Goal: Information Seeking & Learning: Find contact information

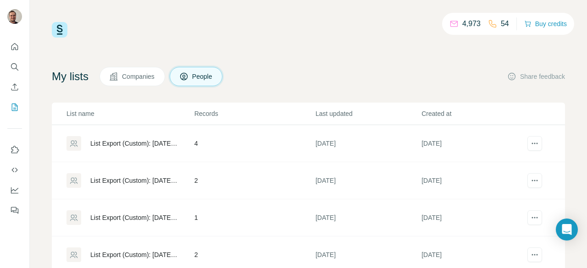
scroll to position [104, 0]
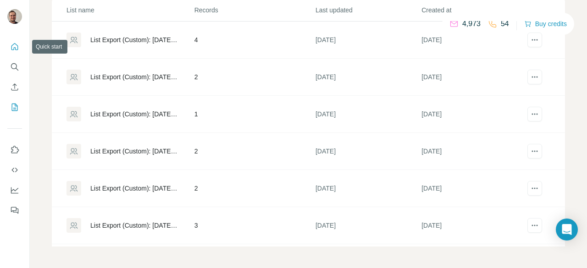
click at [15, 45] on icon "Quick start" at bounding box center [14, 46] width 9 height 9
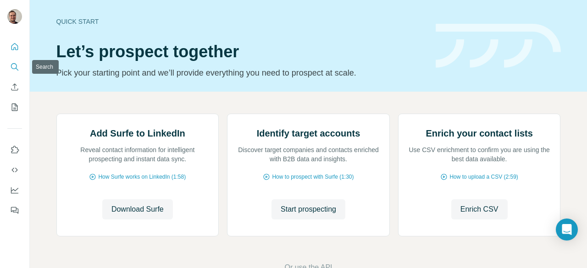
click at [19, 69] on button "Search" at bounding box center [14, 67] width 15 height 17
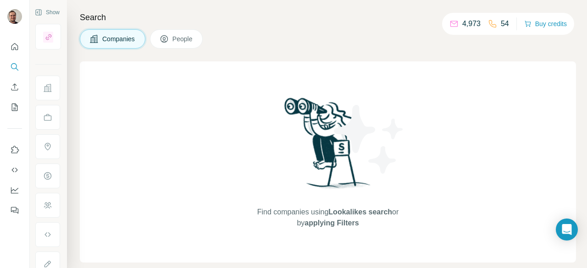
click at [168, 42] on button "People" at bounding box center [176, 38] width 53 height 19
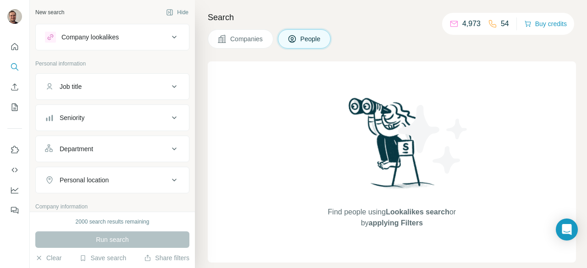
scroll to position [185, 0]
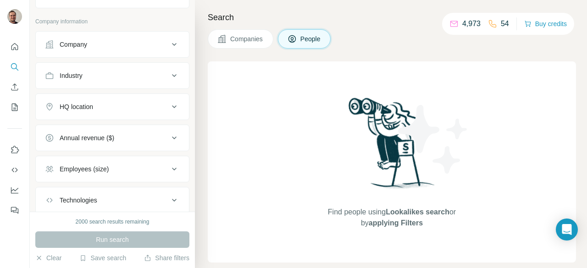
click at [128, 48] on button "Company" at bounding box center [112, 44] width 153 height 22
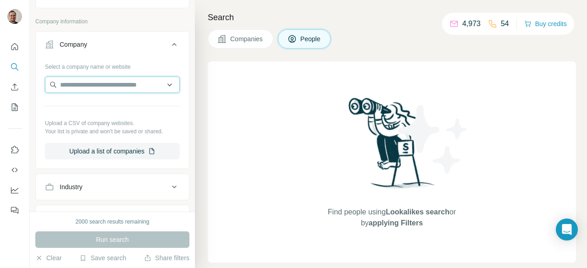
click at [107, 80] on input "text" at bounding box center [112, 85] width 135 height 17
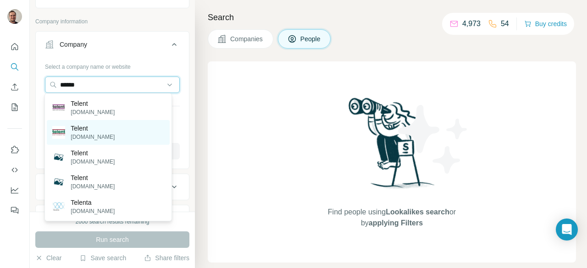
type input "******"
click at [82, 134] on p "[DOMAIN_NAME]" at bounding box center [93, 137] width 44 height 8
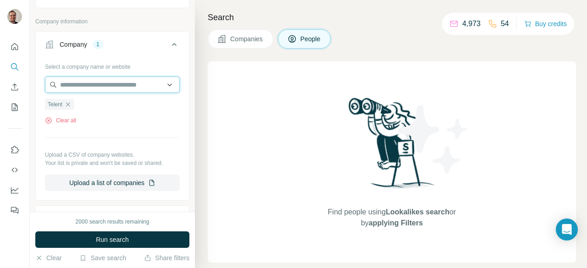
click at [102, 80] on input "text" at bounding box center [112, 85] width 135 height 17
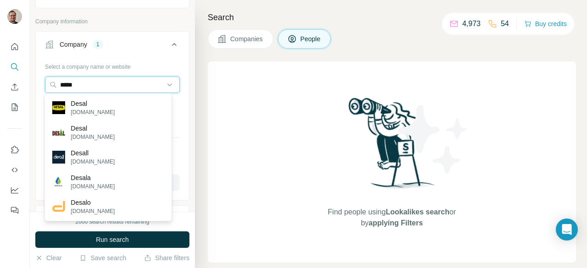
type input "*****"
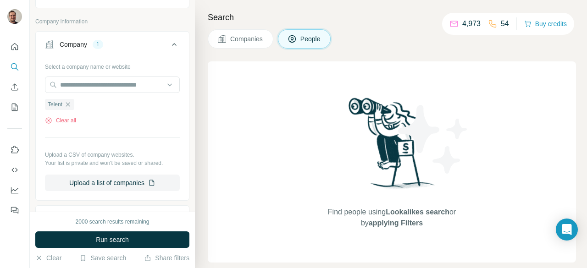
click at [150, 59] on div "Select a company name or website" at bounding box center [112, 65] width 135 height 12
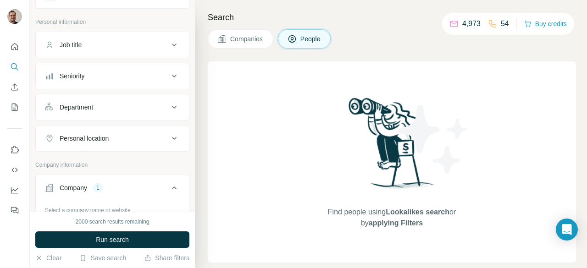
scroll to position [26, 0]
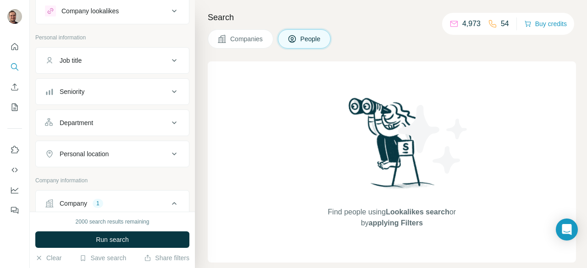
click at [135, 123] on div "Department" at bounding box center [107, 122] width 124 height 9
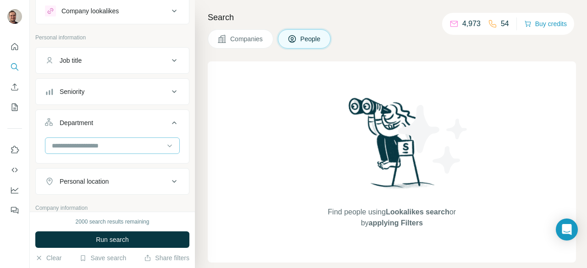
click at [111, 142] on input at bounding box center [107, 146] width 113 height 10
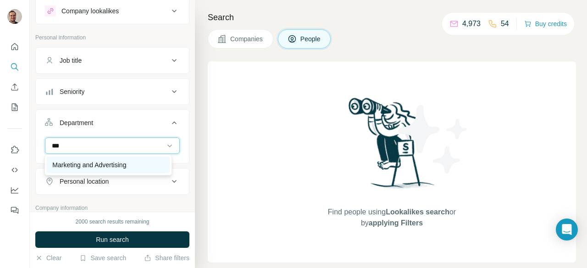
type input "***"
click at [103, 163] on p "Marketing and Advertising" at bounding box center [89, 165] width 74 height 9
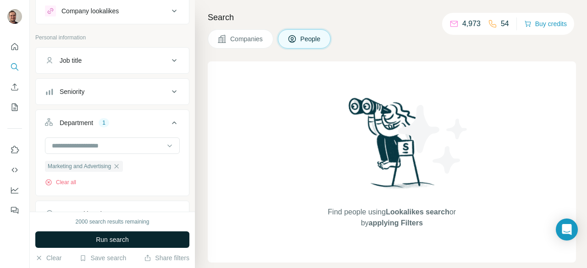
click at [130, 244] on button "Run search" at bounding box center [112, 240] width 154 height 17
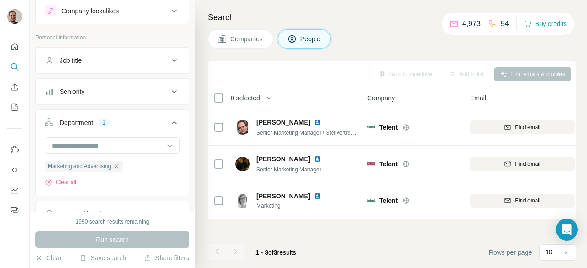
click at [540, 73] on div "Sync to Pipedrive Add to list Find emails & mobiles" at bounding box center [391, 74] width 359 height 16
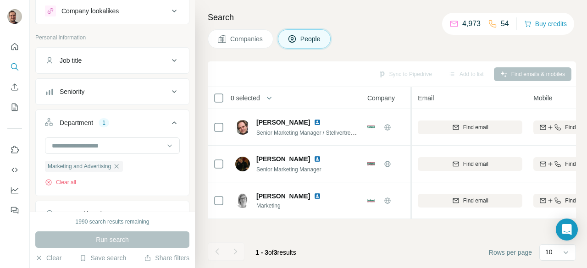
drag, startPoint x: 463, startPoint y: 100, endPoint x: 413, endPoint y: 103, distance: 50.1
click at [0, 0] on tr "0 selected People Company Email Mobile Lists Personal location Seniority Depart…" at bounding box center [0, 0] width 0 height 0
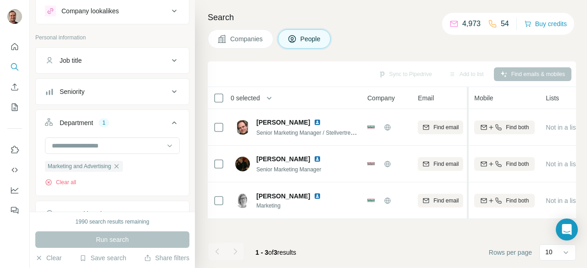
drag, startPoint x: 527, startPoint y: 95, endPoint x: 469, endPoint y: 94, distance: 58.3
click at [0, 0] on tr "0 selected People Company Email Mobile Lists Personal location Seniority Depart…" at bounding box center [0, 0] width 0 height 0
drag, startPoint x: 528, startPoint y: 95, endPoint x: 482, endPoint y: 95, distance: 45.9
click at [482, 95] on div "Mobile" at bounding box center [504, 98] width 61 height 11
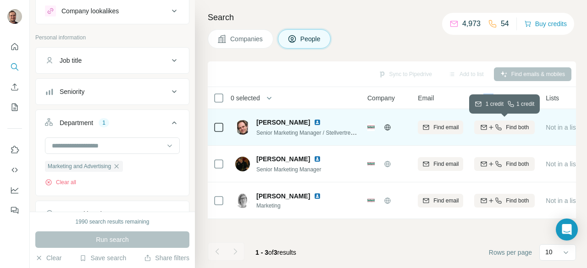
click at [516, 126] on span "Find both" at bounding box center [517, 127] width 23 height 8
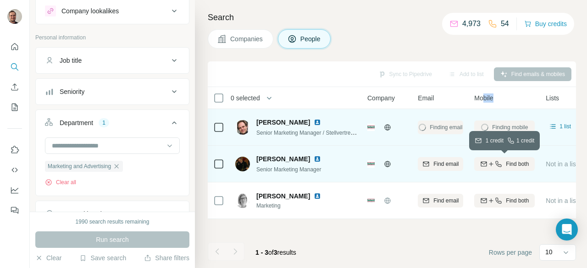
click at [519, 163] on span "Find both" at bounding box center [517, 164] width 23 height 8
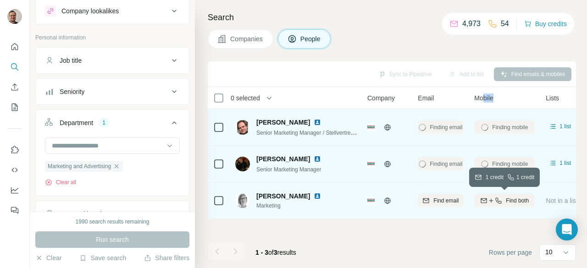
click at [515, 200] on span "Find both" at bounding box center [517, 201] width 23 height 8
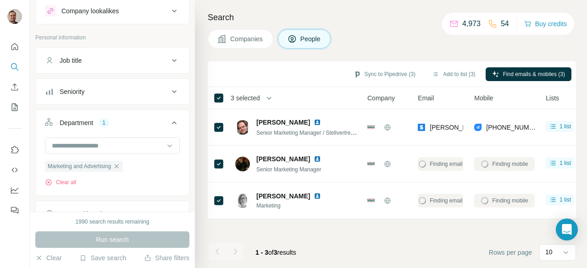
click at [253, 233] on div "Sync to Pipedrive (3) Add to list (3) Find emails & mobiles (3) 3 selected Peop…" at bounding box center [392, 164] width 368 height 207
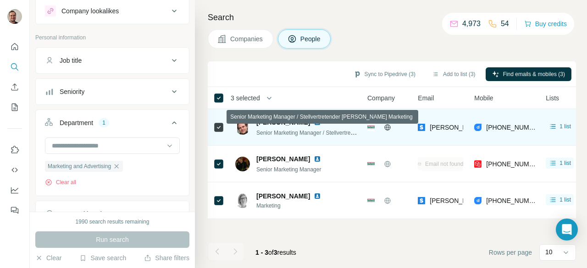
click at [310, 133] on span "Senior Marketing Manager / Stellvertretender [PERSON_NAME] Marketing" at bounding box center [348, 132] width 183 height 7
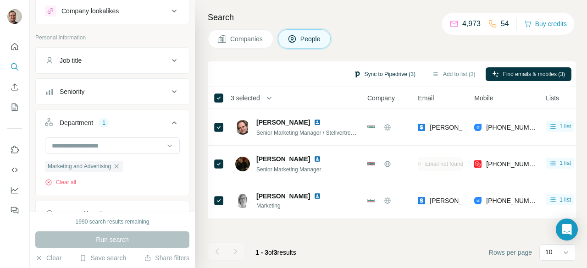
click at [393, 77] on button "Sync to Pipedrive (3)" at bounding box center [384, 74] width 75 height 14
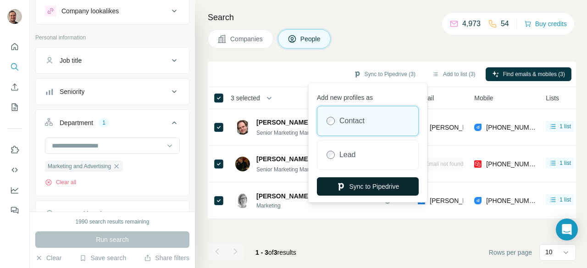
click at [373, 189] on button "Sync to Pipedrive" at bounding box center [368, 187] width 102 height 18
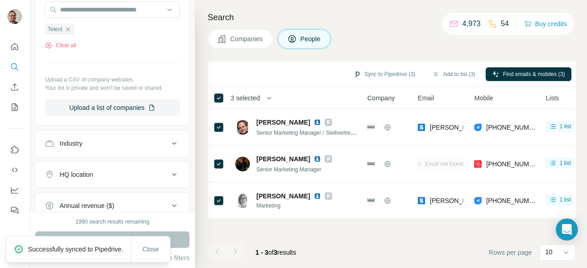
scroll to position [444, 0]
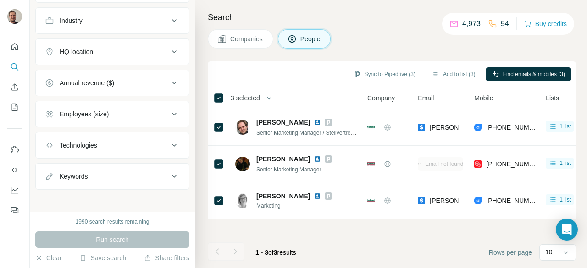
click at [147, 251] on button "Close" at bounding box center [150, 259] width 29 height 17
click at [56, 259] on button "Clear" at bounding box center [48, 258] width 26 height 9
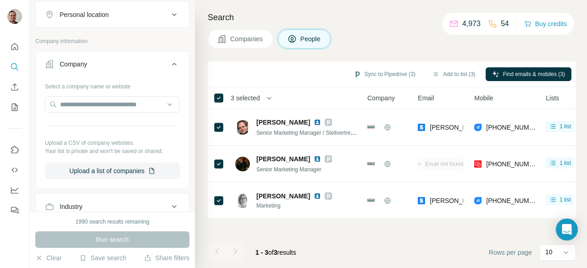
click at [130, 62] on div "Company" at bounding box center [107, 64] width 124 height 9
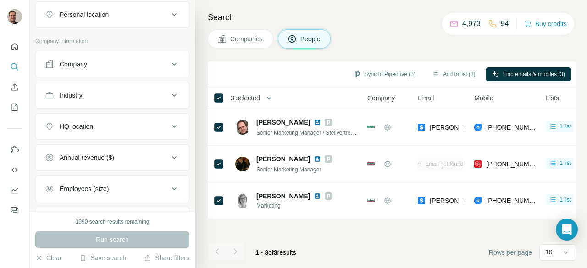
click at [105, 65] on div "Company" at bounding box center [107, 64] width 124 height 9
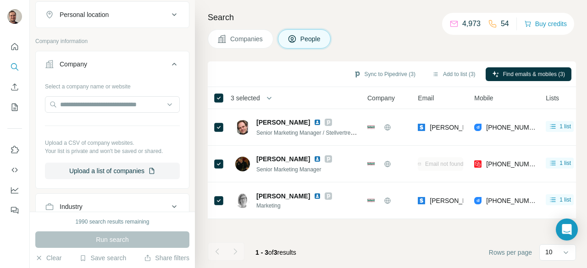
click at [97, 83] on div "Select a company name or website" at bounding box center [112, 85] width 135 height 12
click at [106, 100] on input "text" at bounding box center [112, 104] width 135 height 17
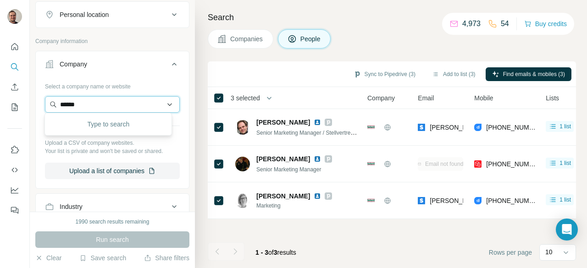
type input "*******"
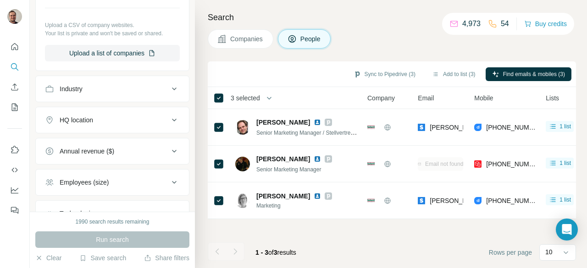
scroll to position [172, 0]
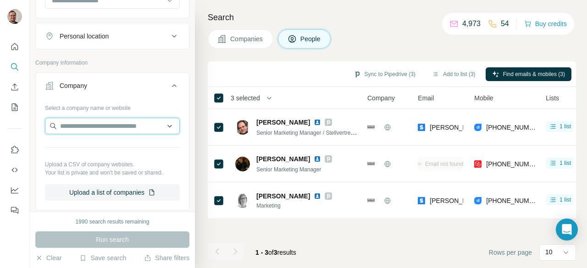
click at [97, 122] on input "text" at bounding box center [112, 126] width 135 height 17
type input "*******"
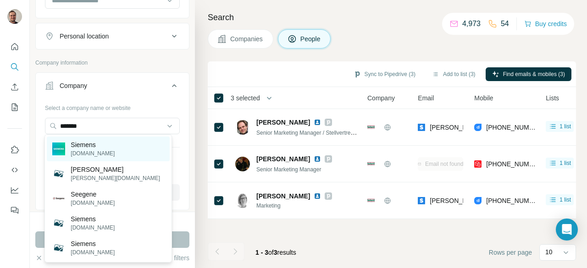
click at [90, 142] on p "Siemens" at bounding box center [93, 144] width 44 height 9
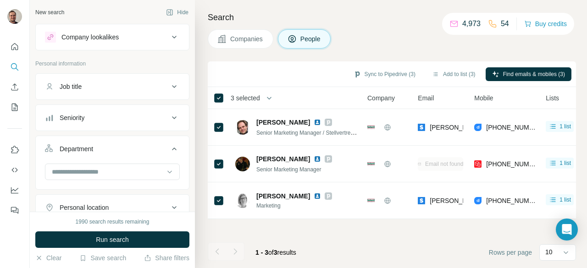
click at [134, 89] on div "Job title" at bounding box center [107, 86] width 124 height 9
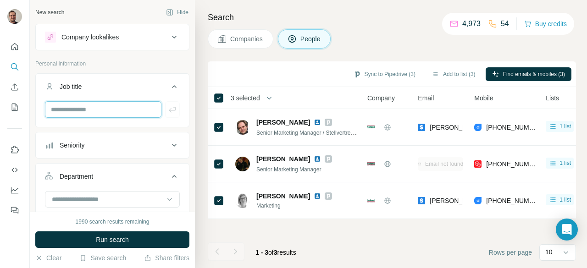
click at [98, 110] on input "text" at bounding box center [103, 109] width 117 height 17
type input "*****"
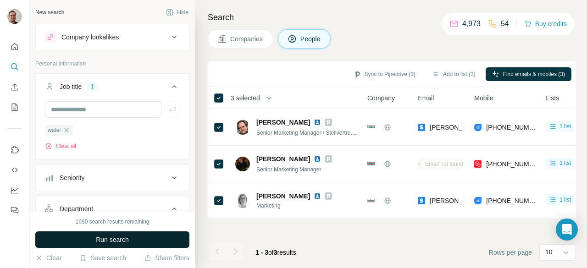
click at [120, 245] on button "Run search" at bounding box center [112, 240] width 154 height 17
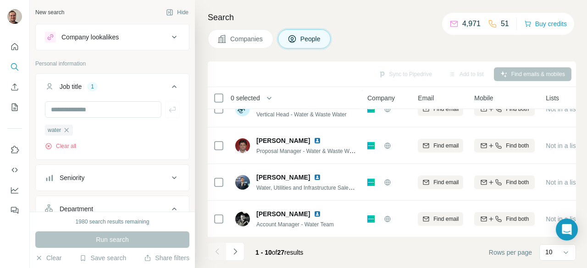
scroll to position [244, 0]
click at [234, 252] on icon "Navigate to next page" at bounding box center [235, 251] width 9 height 9
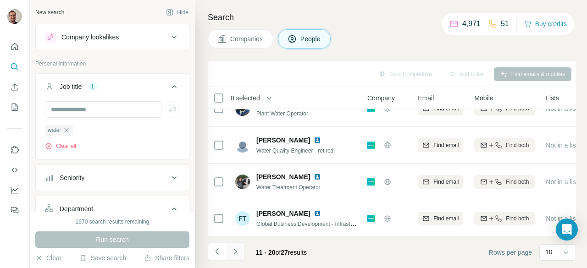
click at [238, 251] on icon "Navigate to next page" at bounding box center [235, 251] width 9 height 9
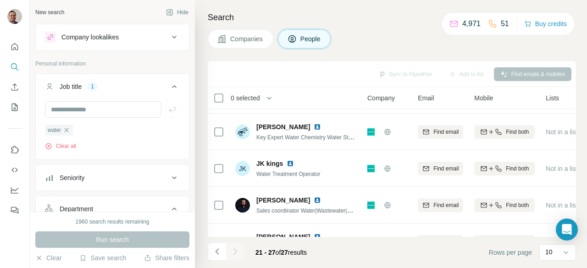
scroll to position [0, 0]
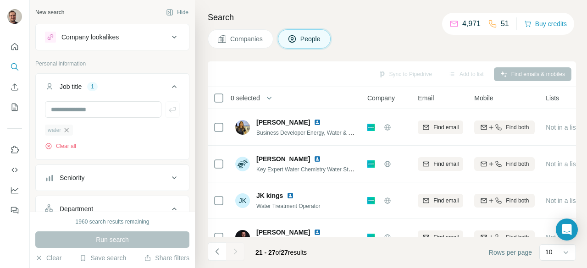
click at [67, 128] on icon "button" at bounding box center [66, 130] width 7 height 7
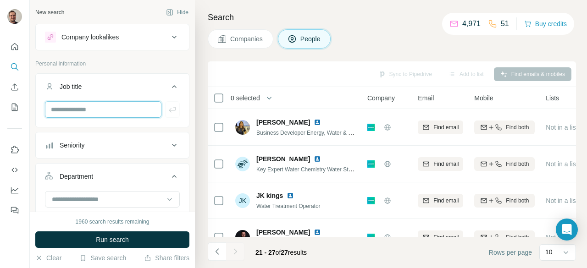
click at [80, 112] on input "text" at bounding box center [103, 109] width 117 height 17
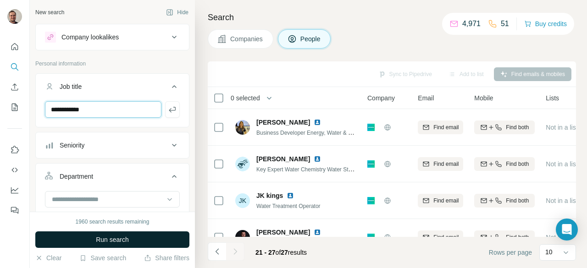
type input "**********"
click at [117, 248] on button "Run search" at bounding box center [112, 240] width 154 height 17
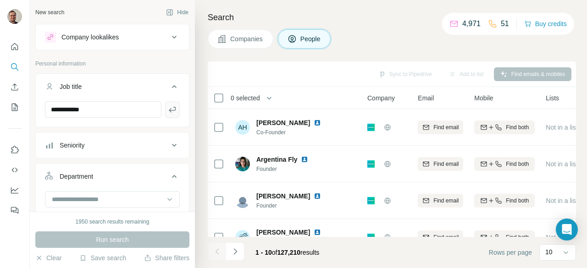
click at [168, 107] on icon "button" at bounding box center [172, 109] width 9 height 9
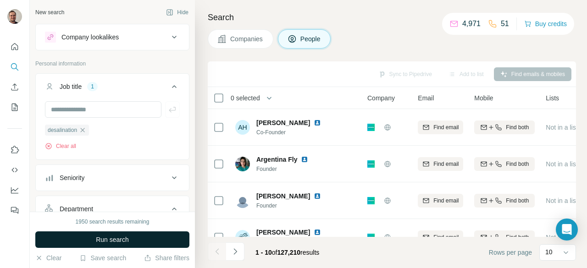
click at [122, 238] on span "Run search" at bounding box center [112, 239] width 33 height 9
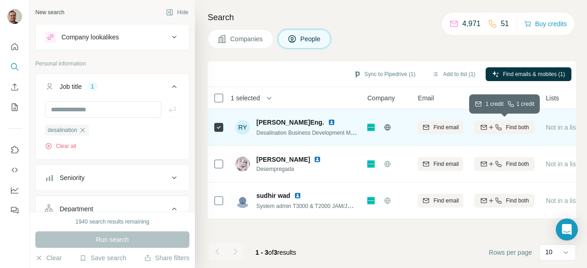
click at [520, 129] on span "Find both" at bounding box center [517, 127] width 23 height 8
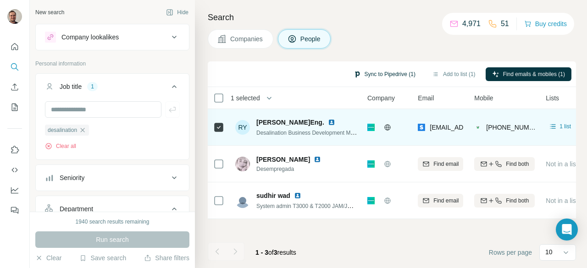
click at [397, 72] on button "Sync to Pipedrive (1)" at bounding box center [384, 74] width 75 height 14
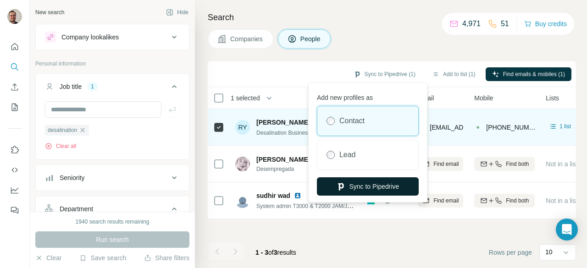
click at [385, 184] on button "Sync to Pipedrive" at bounding box center [368, 187] width 102 height 18
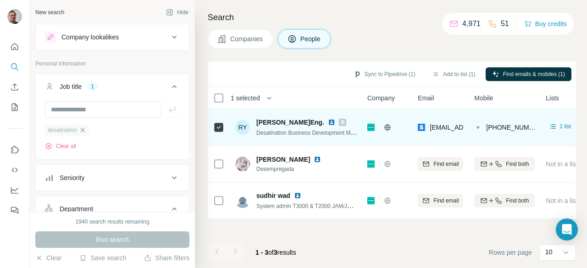
click at [80, 130] on icon "button" at bounding box center [82, 130] width 7 height 7
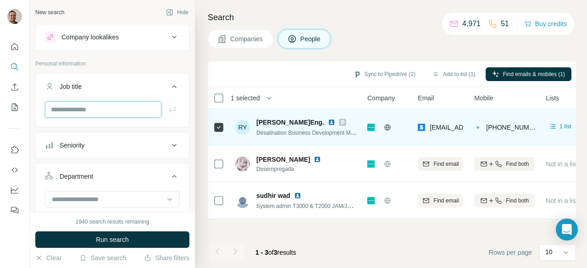
click at [84, 109] on input "text" at bounding box center [103, 109] width 117 height 17
